Goal: Task Accomplishment & Management: Complete application form

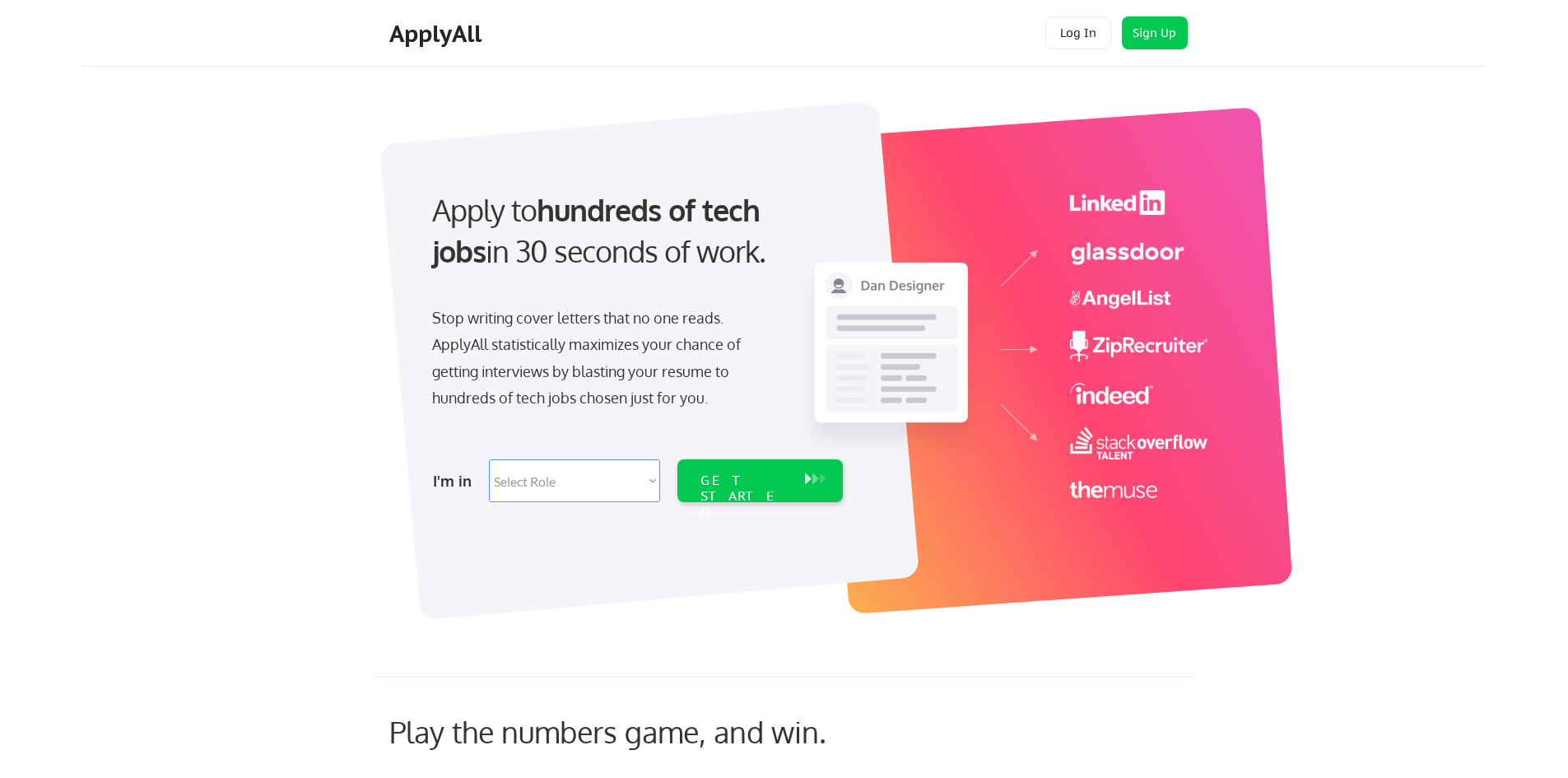
click at [560, 478] on select "Select Role Software Engineering Product Management Customer Success Sales UI/U…" at bounding box center [575, 481] width 171 height 43
select select ""product""
click at [489, 460] on select "Select Role Software Engineering Product Management Customer Success Sales UI/U…" at bounding box center [575, 481] width 171 height 43
select select ""product""
click at [748, 485] on div "GET STARTED" at bounding box center [744, 496] width 88 height 48
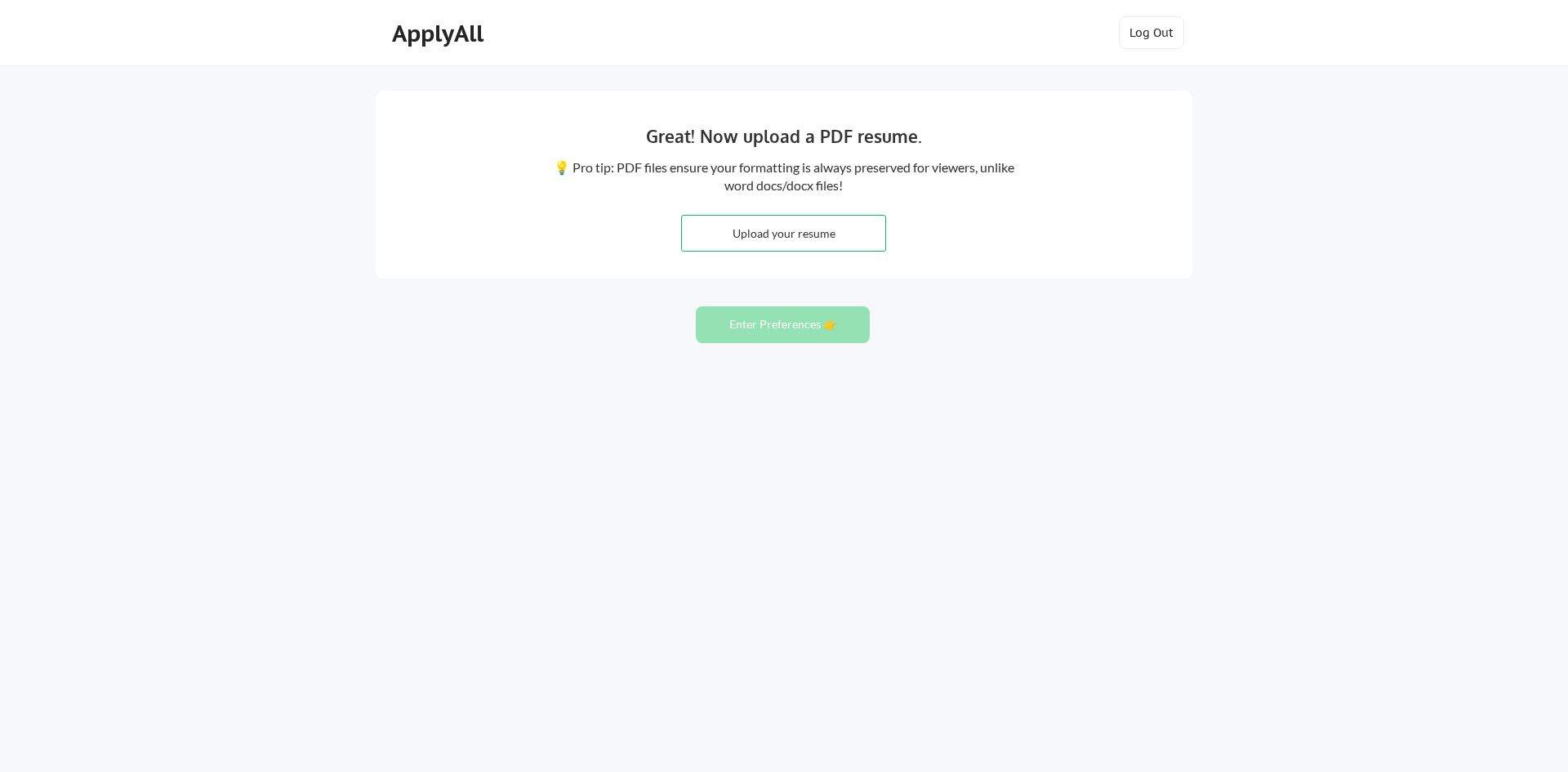
click at [782, 239] on input "file" at bounding box center [783, 233] width 203 height 35
type input "C:\fakepath\August Cv V2.pdf"
click at [791, 331] on button "Enter Preferences 👉" at bounding box center [782, 325] width 174 height 37
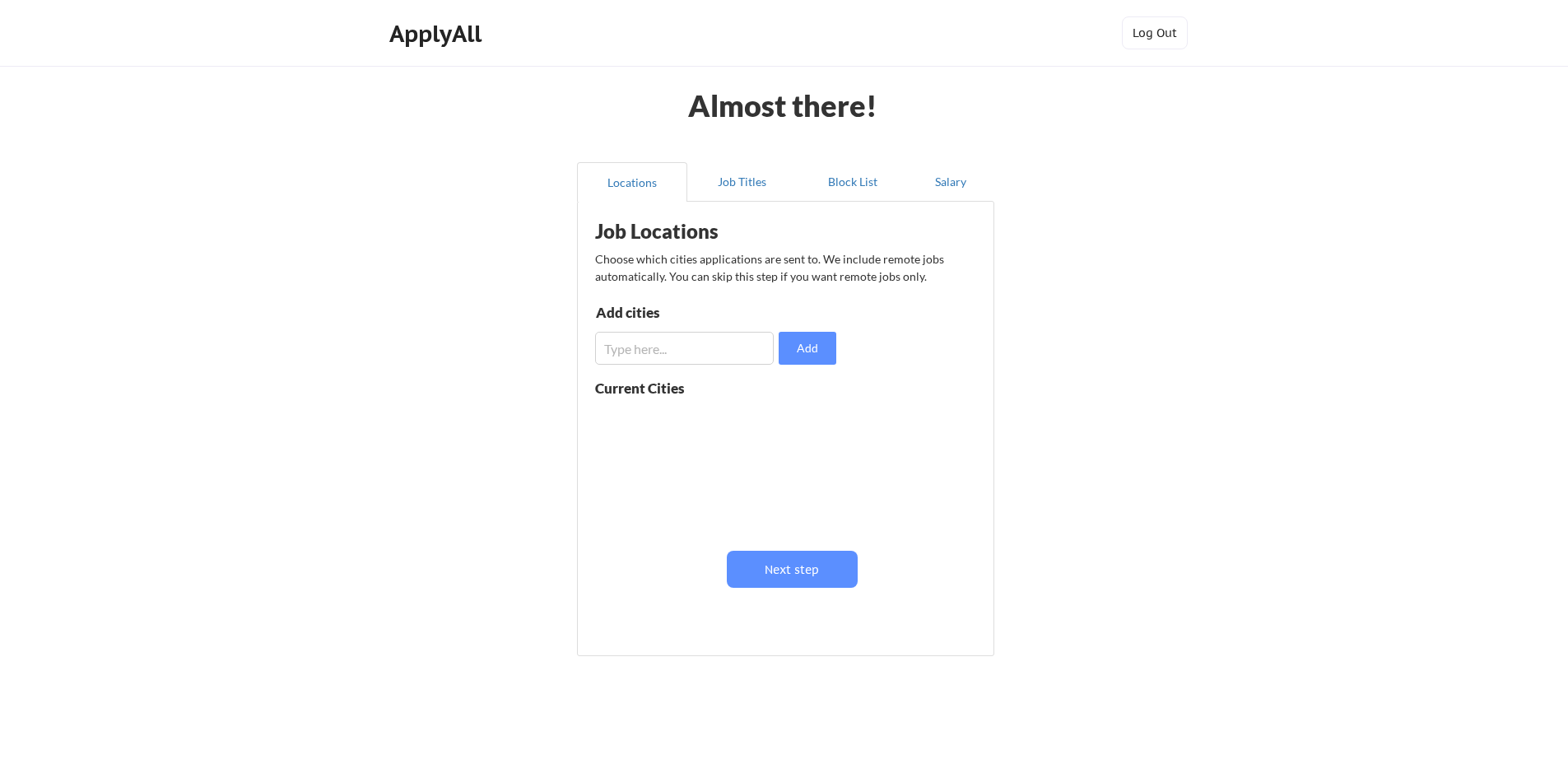
click at [664, 345] on input "input" at bounding box center [684, 347] width 179 height 33
type input "London"
click at [798, 346] on button "Add" at bounding box center [807, 347] width 58 height 33
click at [791, 560] on button "Next step" at bounding box center [792, 569] width 131 height 37
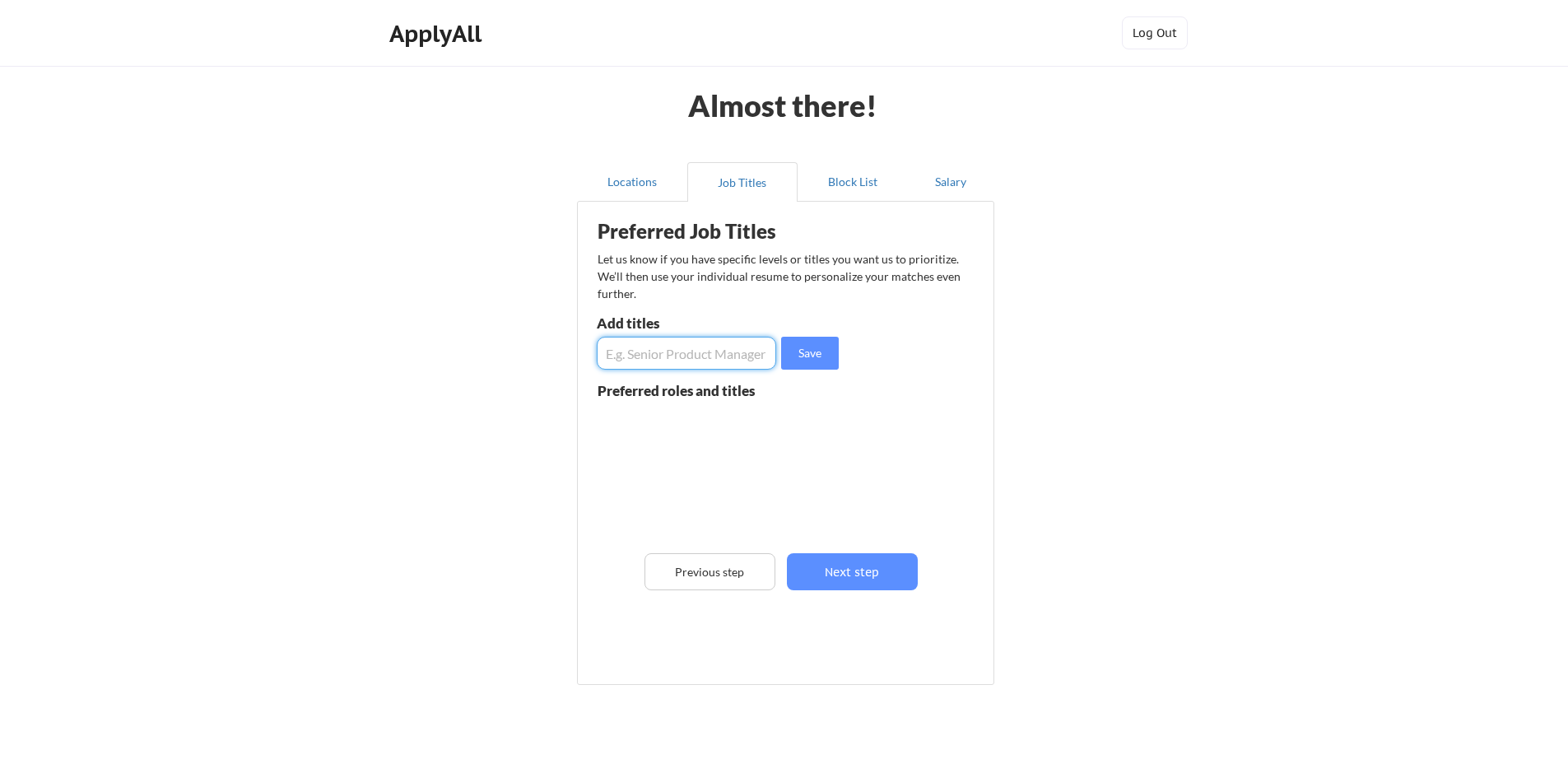
click at [664, 354] on input "input" at bounding box center [686, 352] width 180 height 33
type input "Product Owner"
click at [790, 361] on button "Save" at bounding box center [810, 352] width 58 height 33
click at [843, 565] on button "Next step" at bounding box center [852, 572] width 131 height 37
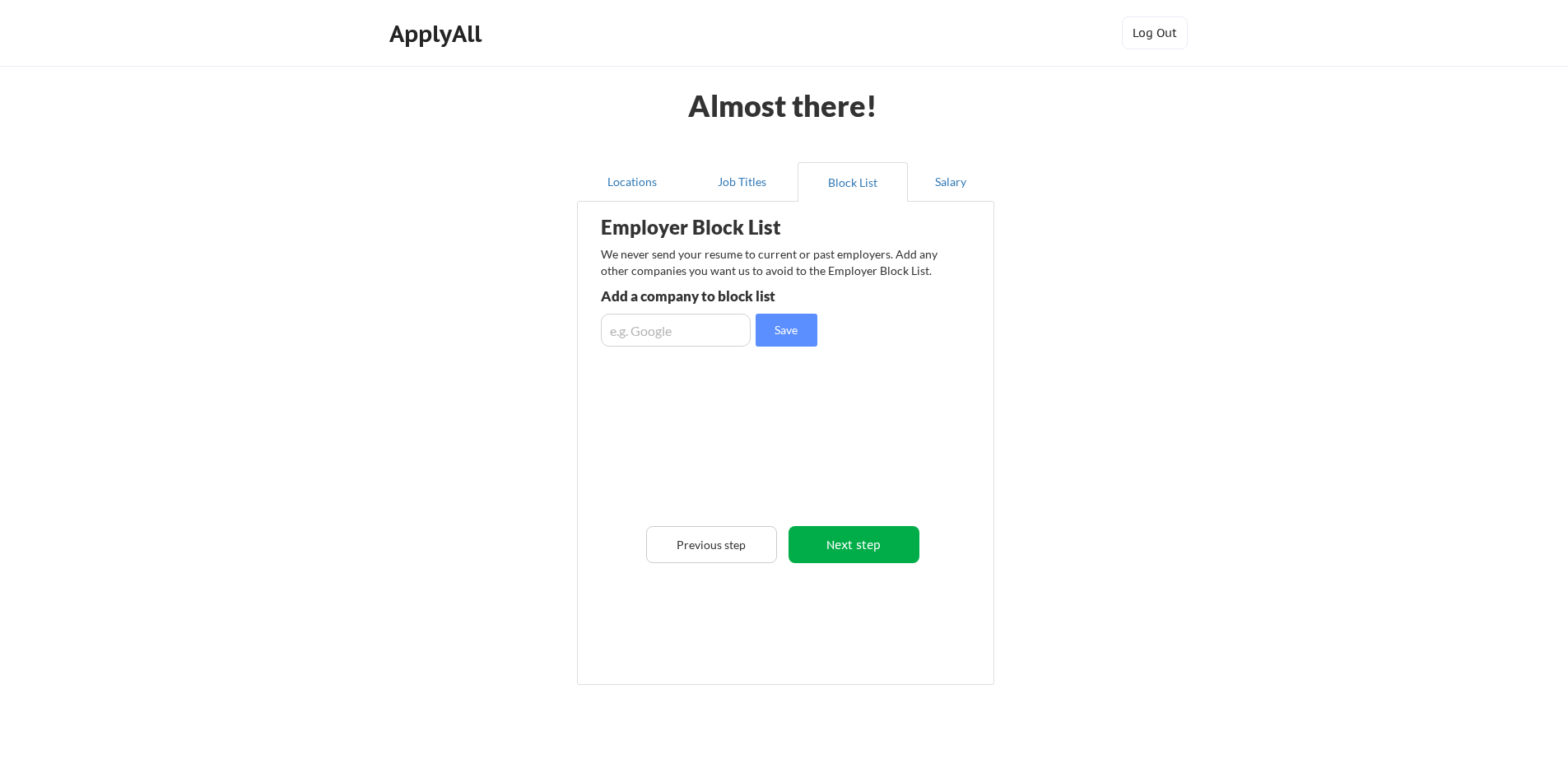
click at [833, 535] on button "Next step" at bounding box center [854, 545] width 131 height 37
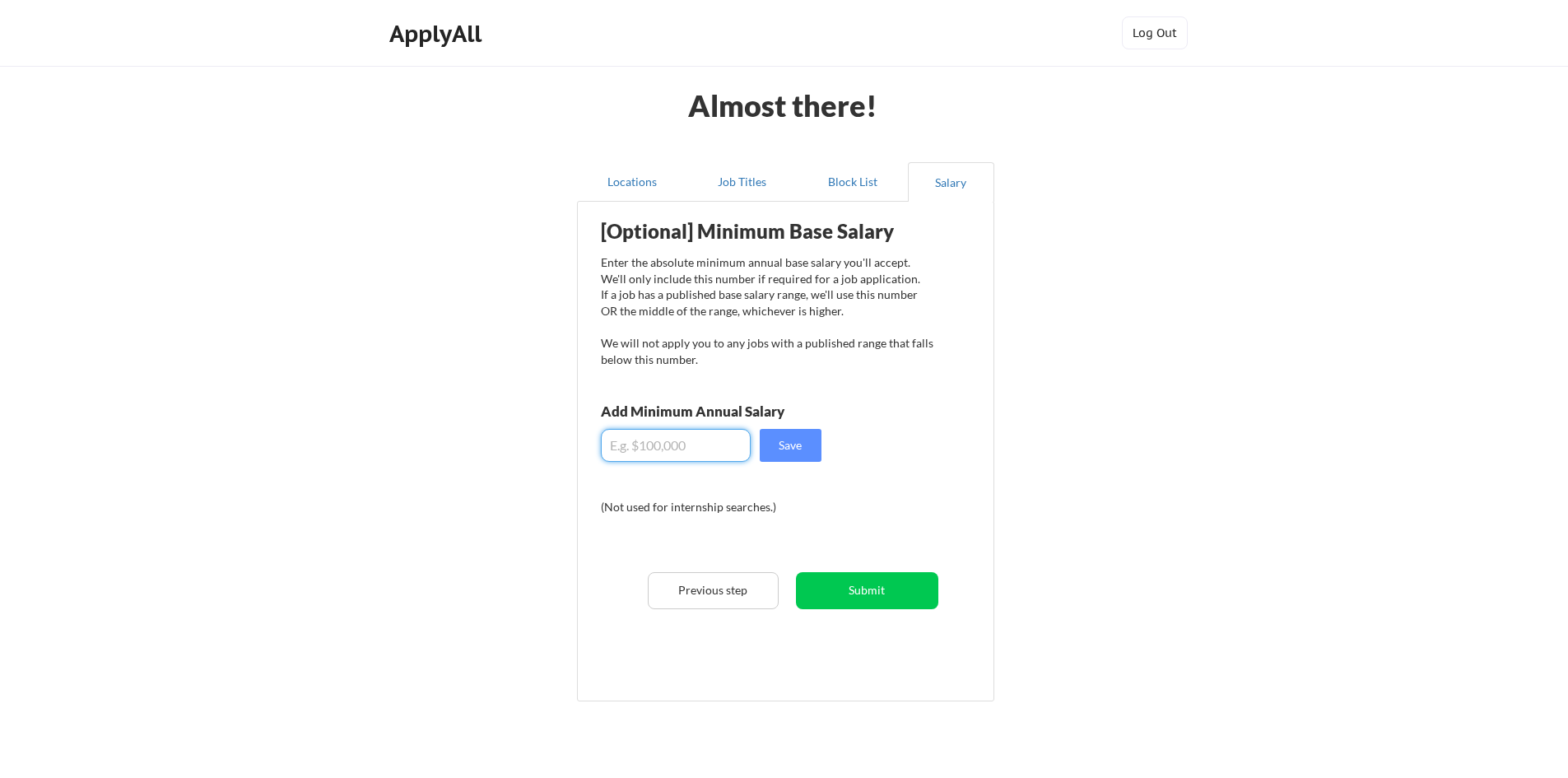
click at [659, 447] on input "input" at bounding box center [675, 445] width 150 height 33
type input "$4"
type input "$5"
type input "$42,000"
click at [852, 581] on button "Submit" at bounding box center [867, 591] width 143 height 37
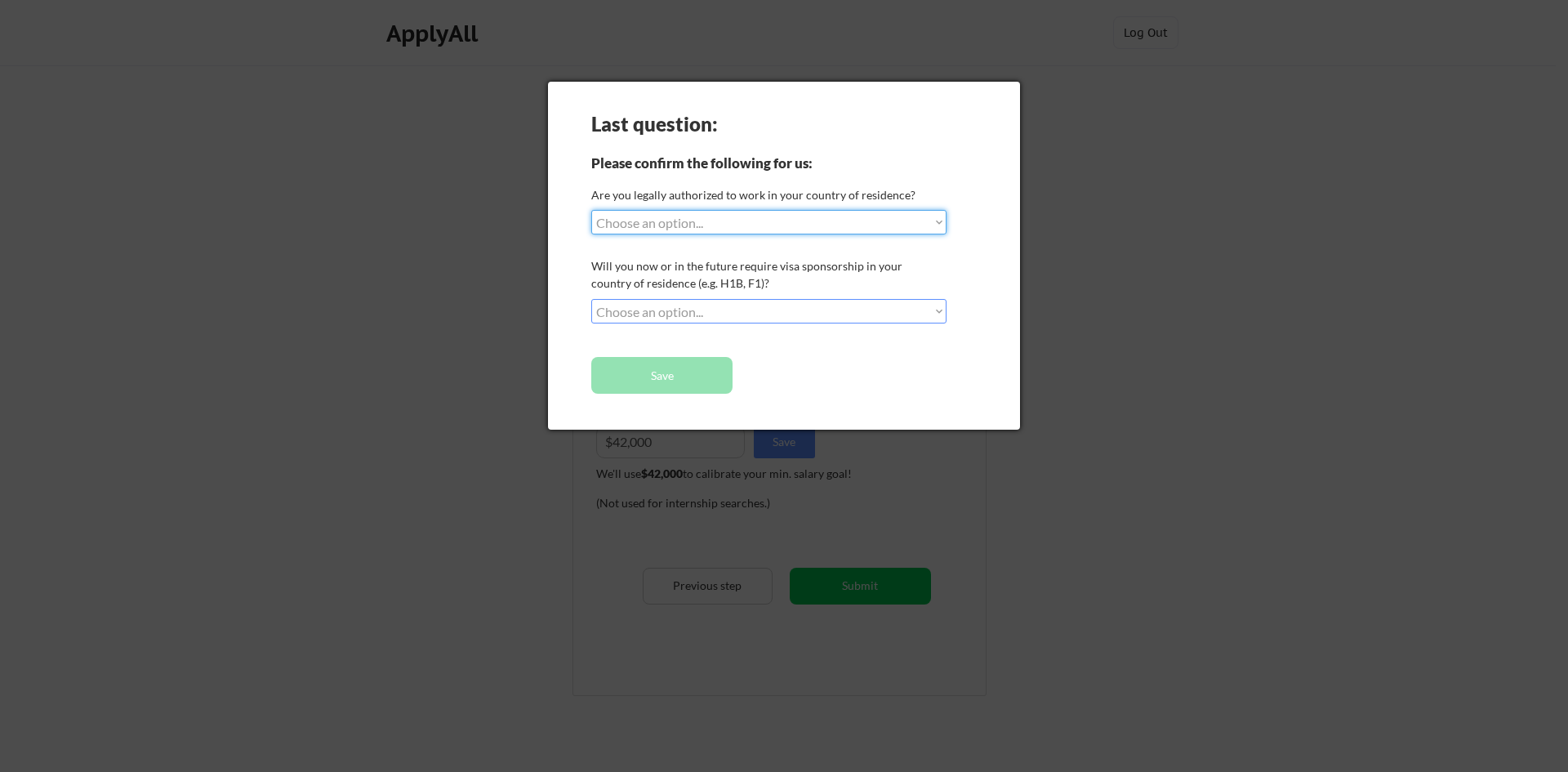
click at [669, 221] on select "Choose an option... Yes, I am a US Citizen Yes, I am a Canadian Citizen Yes, I …" at bounding box center [768, 222] width 355 height 24
select select ""yes__i_am_an_other_permanent_resident""
click at [591, 210] on select "Choose an option... Yes, I am a US Citizen Yes, I am a Canadian Citizen Yes, I …" at bounding box center [768, 222] width 355 height 24
click at [698, 307] on select "Choose an option... No, I will not need sponsorship Yes, I will need sponsorship" at bounding box center [768, 311] width 355 height 24
select select ""no__i_will_not_need_sponsorship""
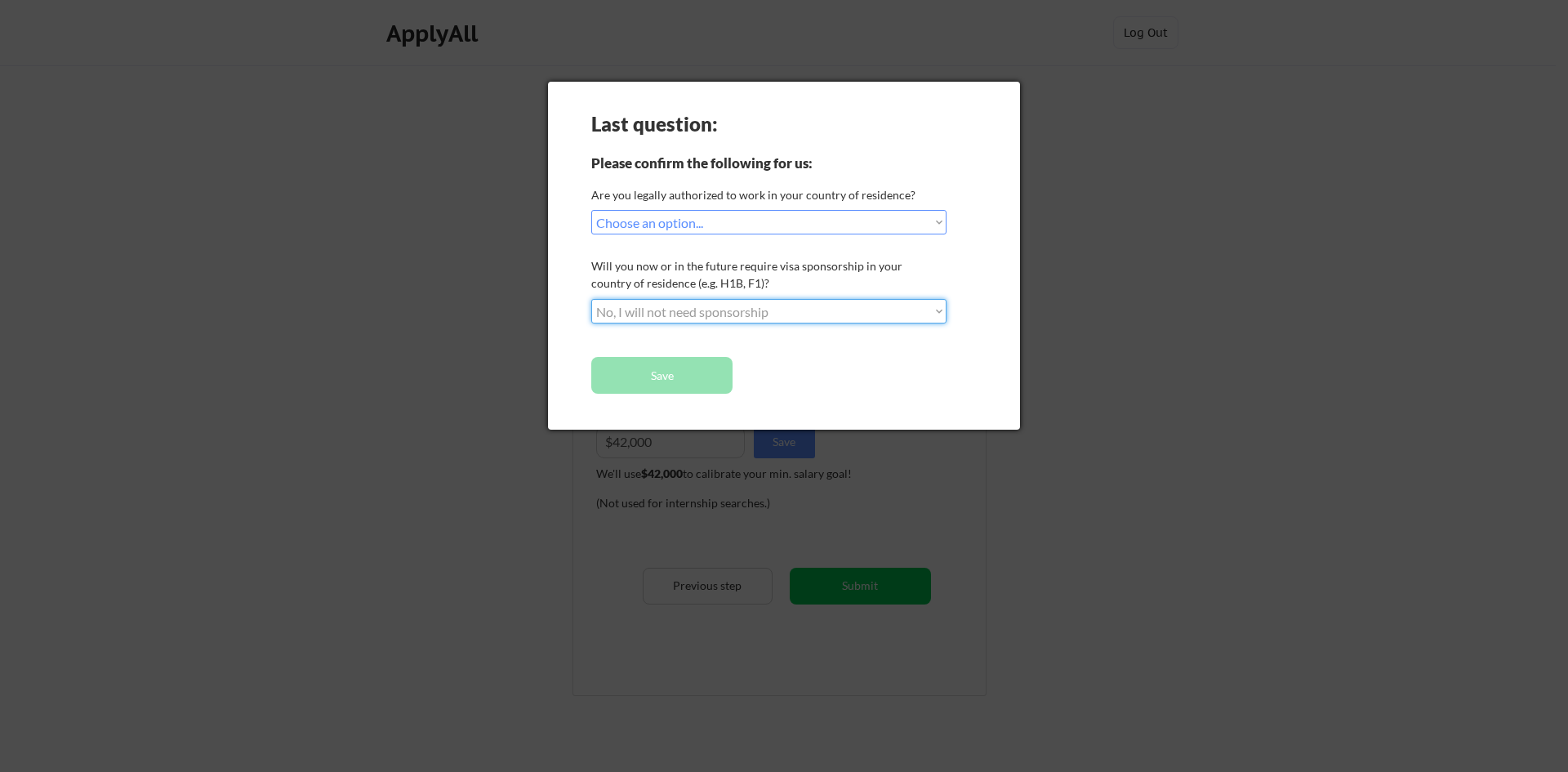
click at [591, 299] on select "Choose an option... No, I will not need sponsorship Yes, I will need sponsorship" at bounding box center [768, 311] width 355 height 24
click at [707, 370] on button "Save" at bounding box center [662, 376] width 141 height 37
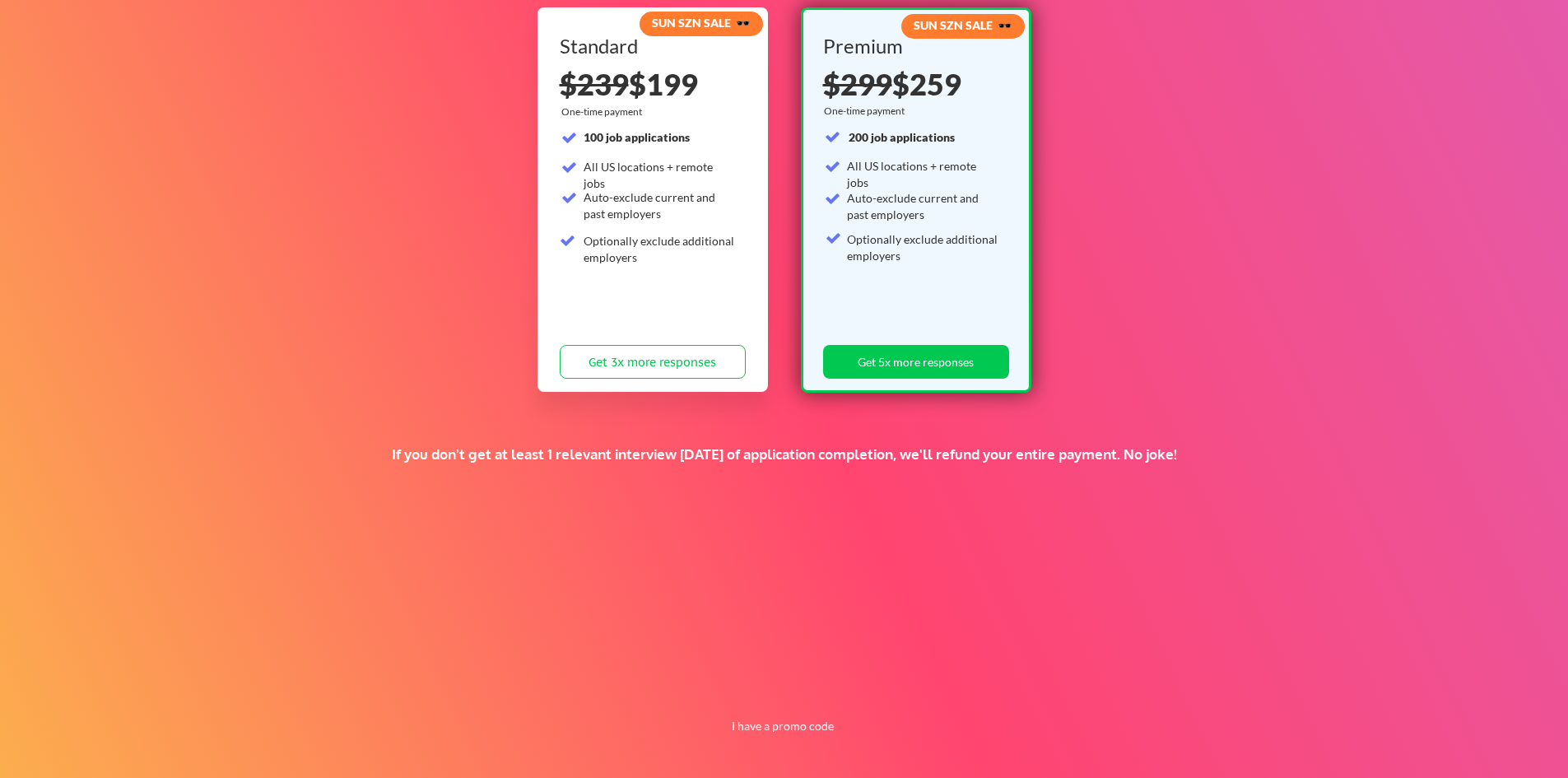
scroll to position [106, 0]
